Goal: Task Accomplishment & Management: Use online tool/utility

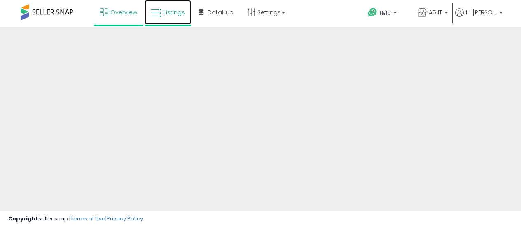
click at [167, 17] on link "Listings" at bounding box center [168, 12] width 47 height 25
drag, startPoint x: 49, startPoint y: 13, endPoint x: 35, endPoint y: 24, distance: 18.1
click at [35, 24] on div "Overview Listings" at bounding box center [165, 17] width 343 height 35
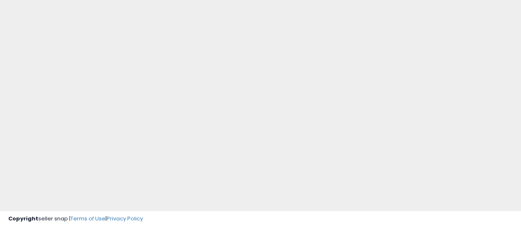
scroll to position [142, 0]
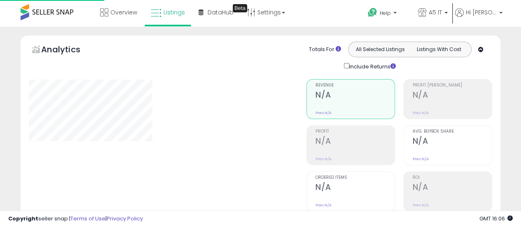
type input "*******"
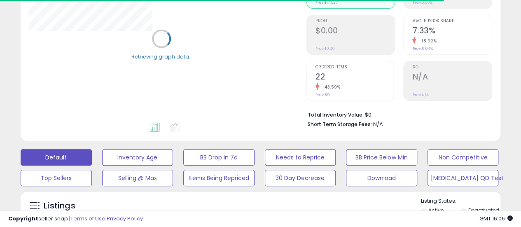
scroll to position [124, 0]
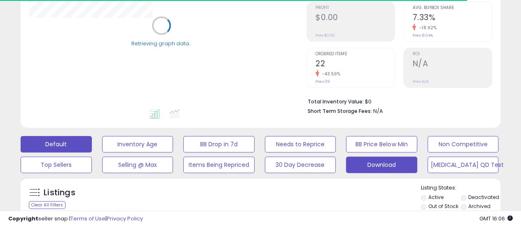
click at [386, 166] on button "Download" at bounding box center [381, 164] width 71 height 16
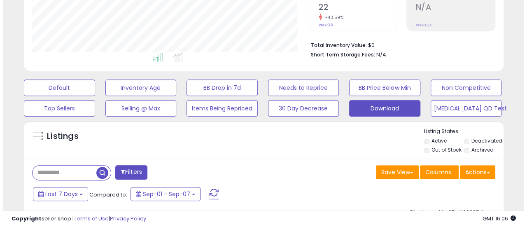
scroll to position [247, 0]
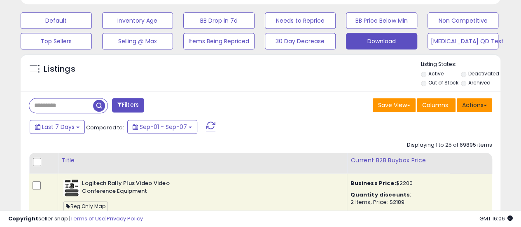
click at [463, 107] on button "Actions" at bounding box center [474, 105] width 35 height 14
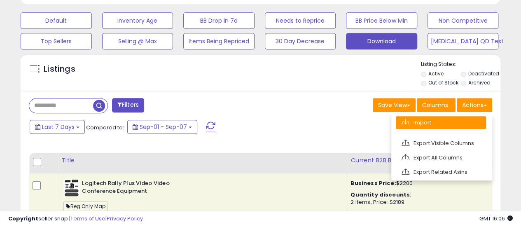
click at [448, 121] on link "Import" at bounding box center [441, 122] width 90 height 13
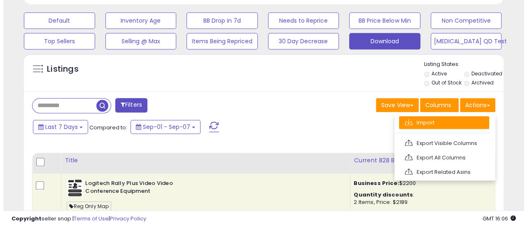
scroll to position [169, 281]
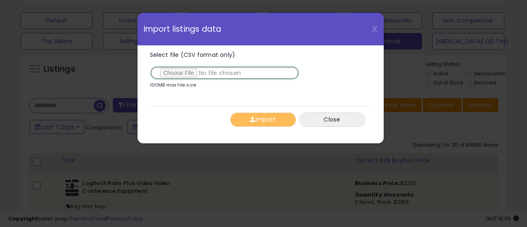
click at [174, 70] on input "Select file (CSV format only)" at bounding box center [224, 73] width 149 height 14
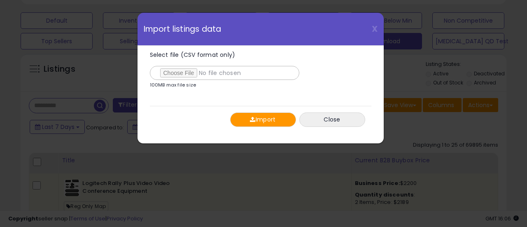
click at [258, 107] on div "Import Close" at bounding box center [261, 119] width 222 height 27
click at [263, 115] on button "Import" at bounding box center [263, 119] width 66 height 14
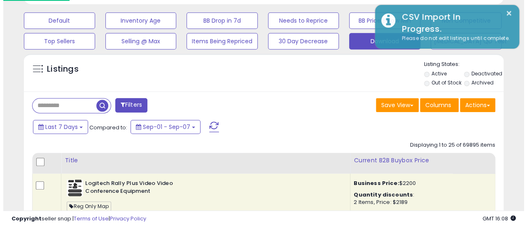
scroll to position [411629, 411521]
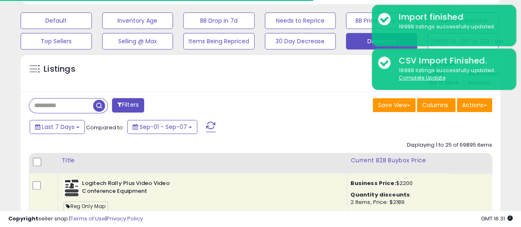
click at [492, 104] on div "Save View Save As New View Columns Actions [GEOGRAPHIC_DATA]" at bounding box center [380, 106] width 238 height 16
click at [490, 105] on button "Actions" at bounding box center [474, 105] width 35 height 14
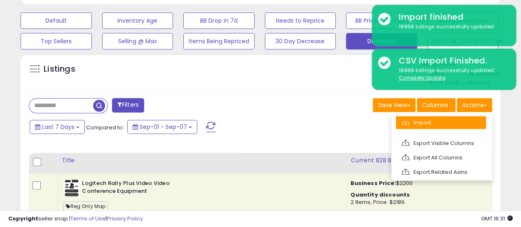
click at [470, 121] on link "Import" at bounding box center [441, 122] width 90 height 13
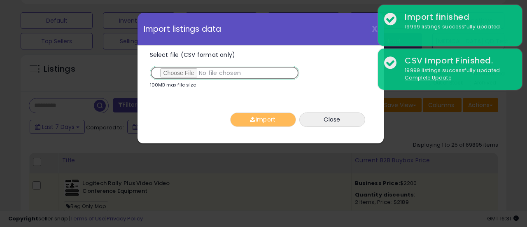
click at [176, 68] on input "Select file (CSV format only)" at bounding box center [224, 73] width 149 height 14
type input "**********"
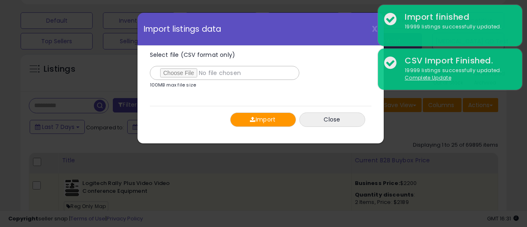
click at [263, 115] on button "Import" at bounding box center [263, 119] width 66 height 14
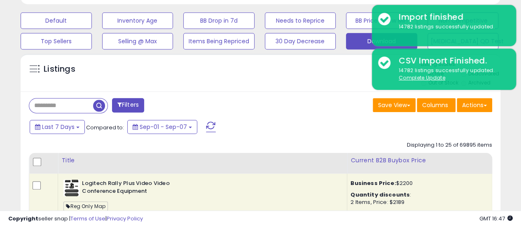
scroll to position [411629, 411521]
